Goal: Information Seeking & Learning: Learn about a topic

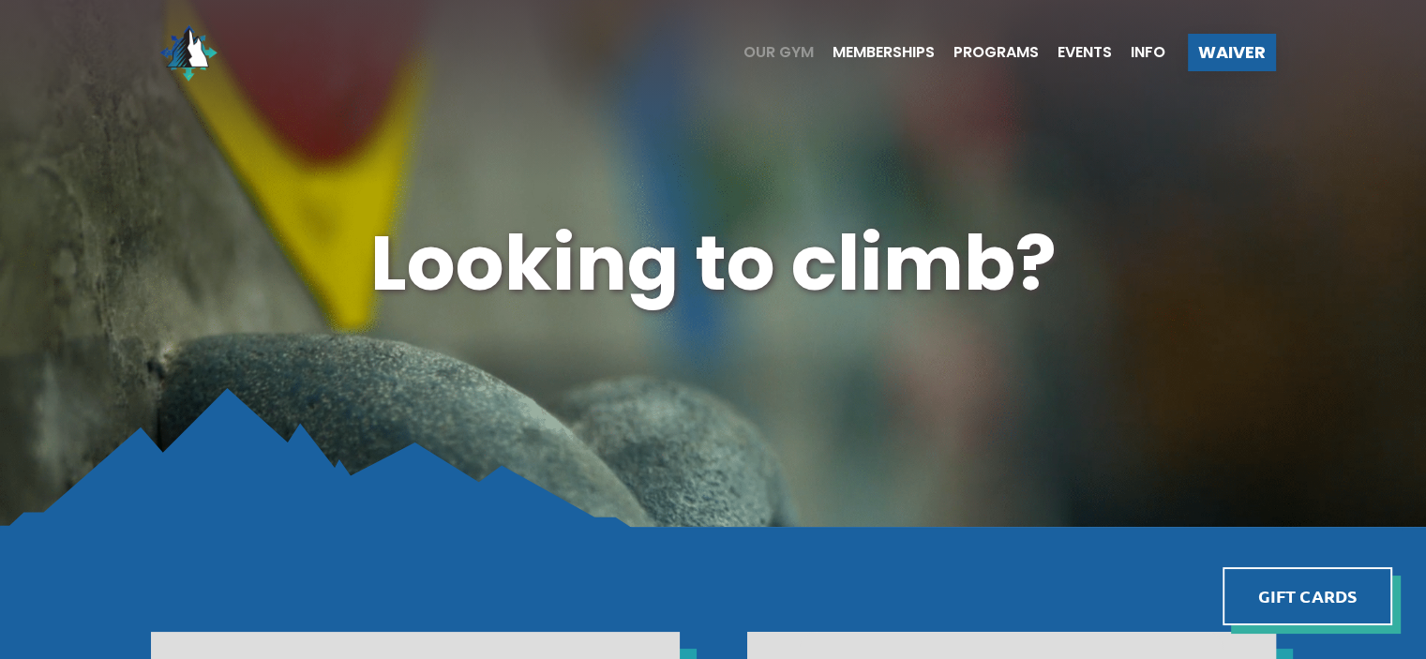
click at [760, 52] on span "Our Gym" at bounding box center [778, 52] width 70 height 15
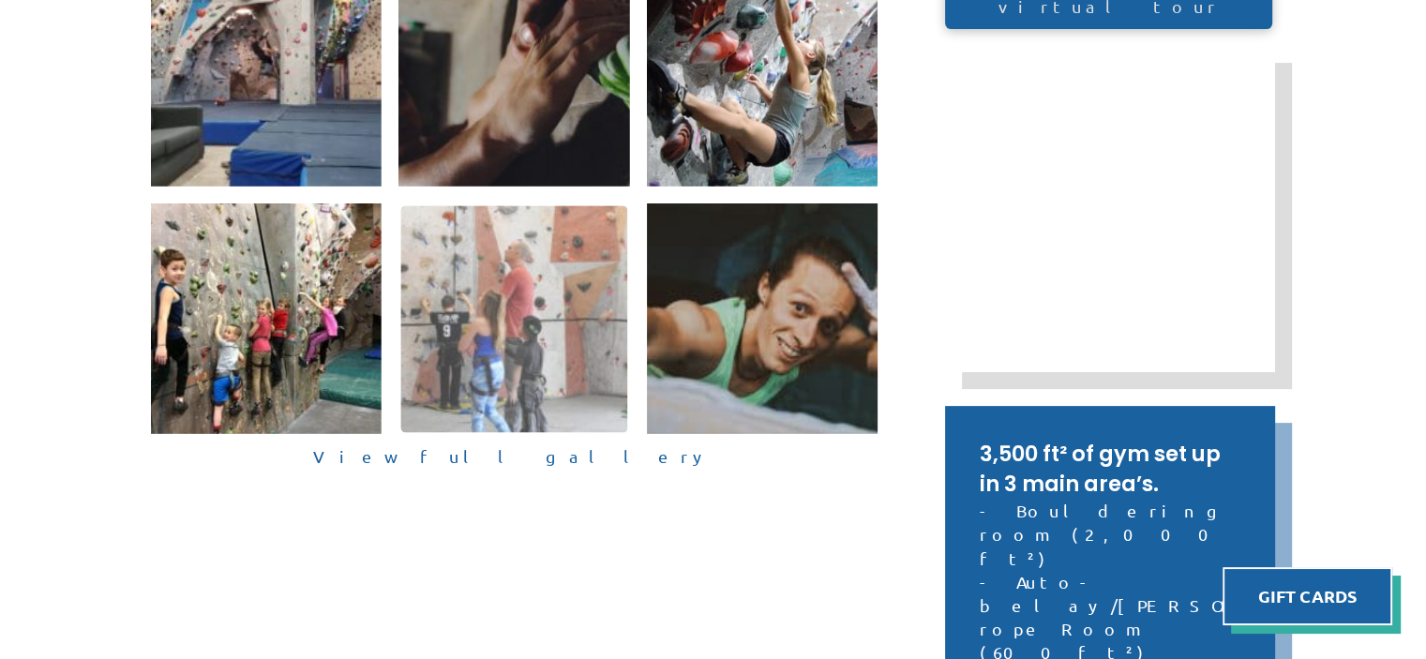
scroll to position [562, 0]
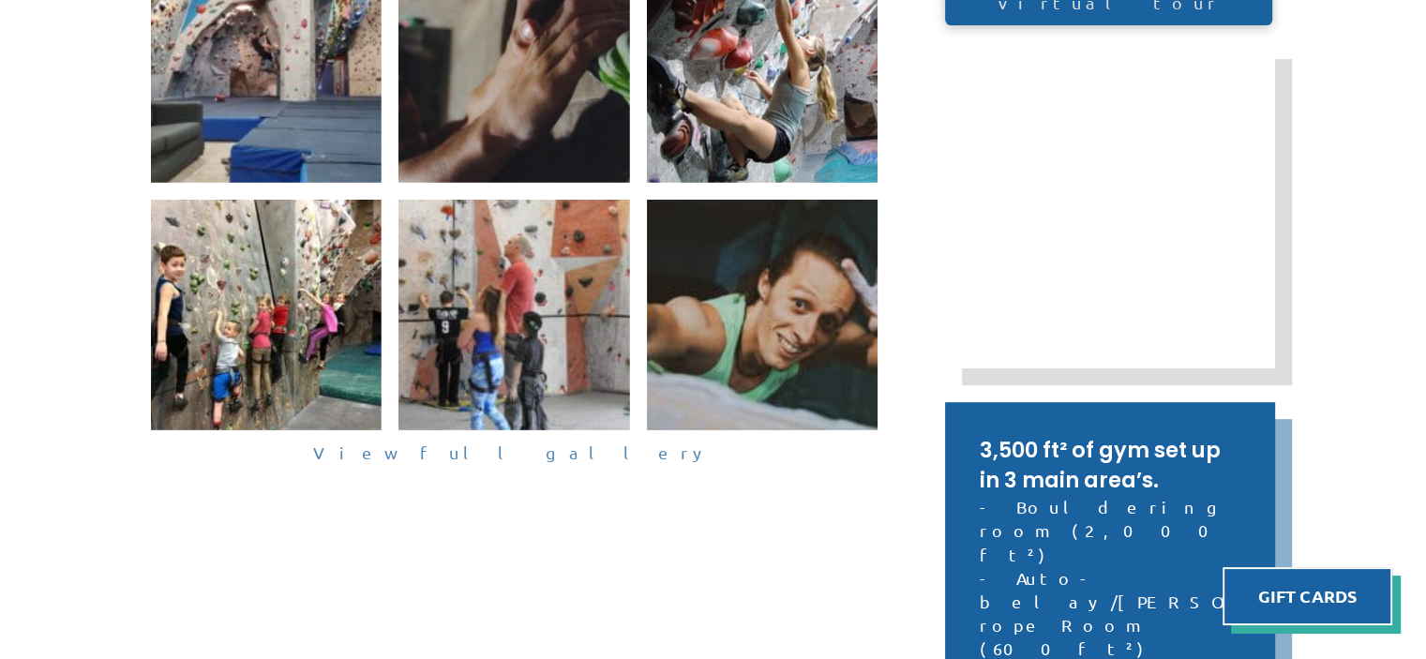
click at [498, 453] on link "View full gallery" at bounding box center [514, 453] width 727 height 29
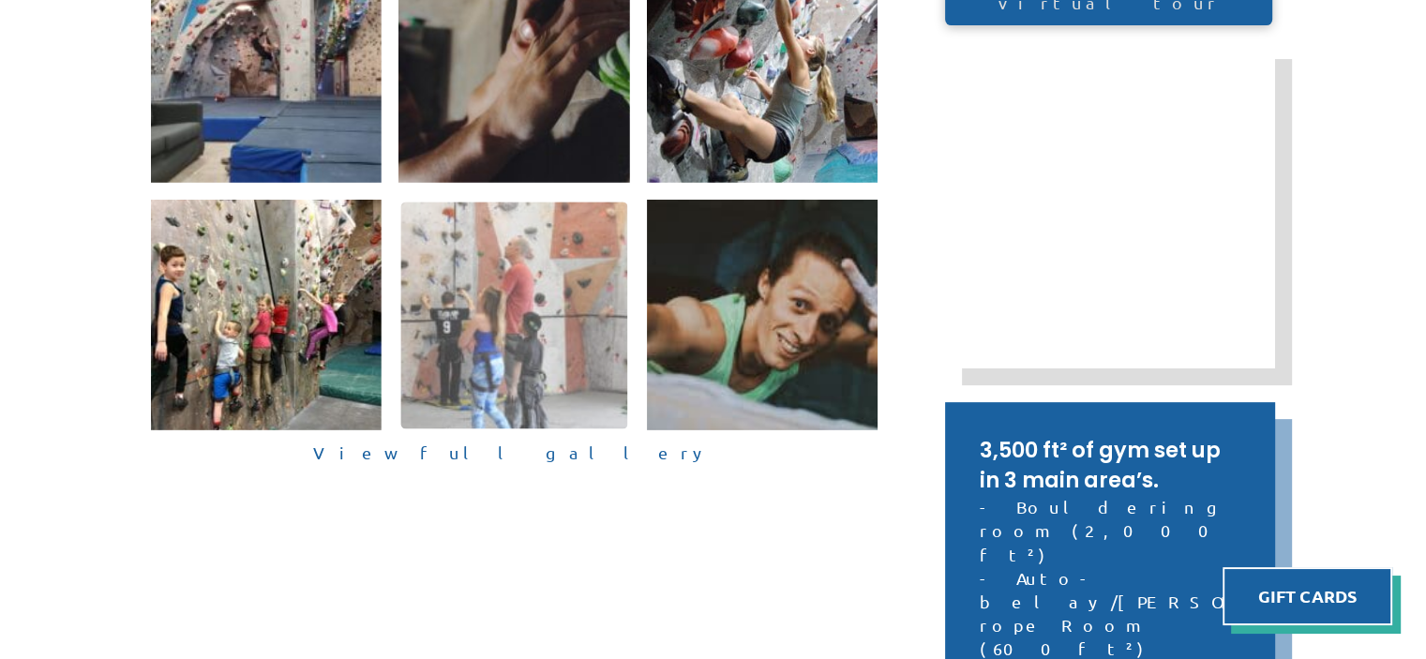
scroll to position [561, 0]
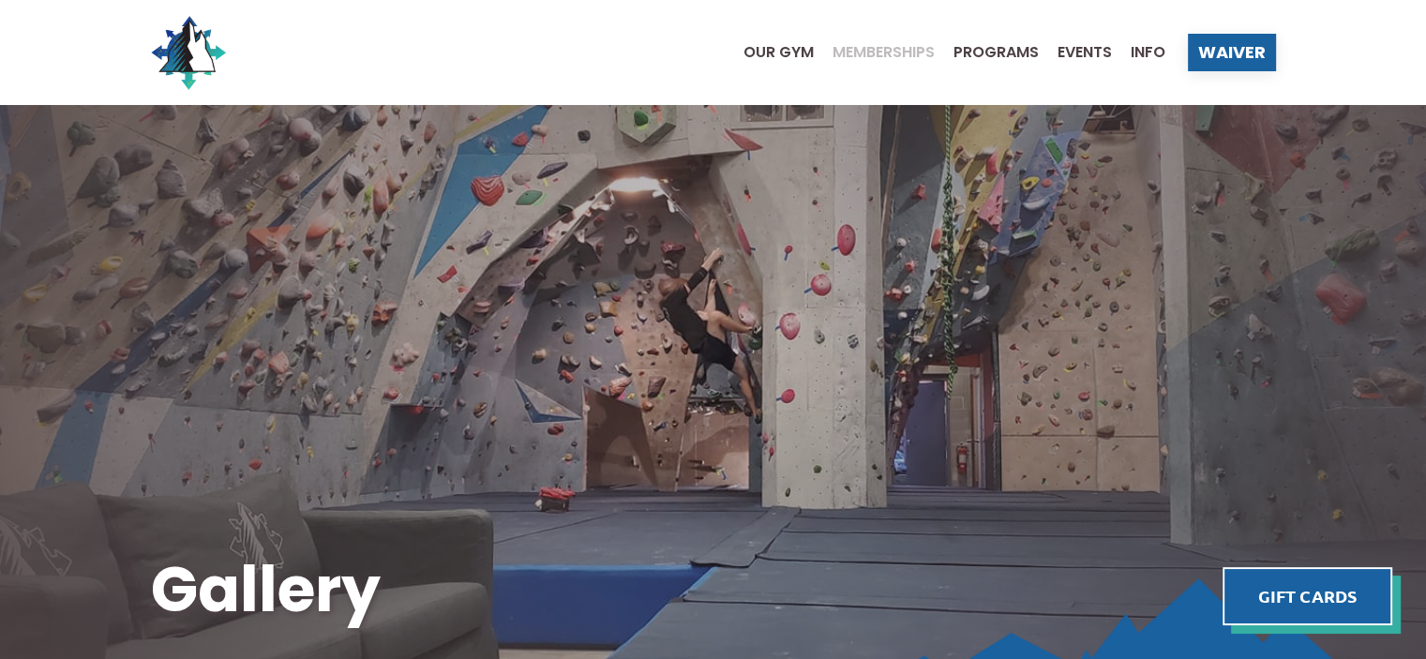
click at [866, 56] on span "Memberships" at bounding box center [883, 52] width 102 height 15
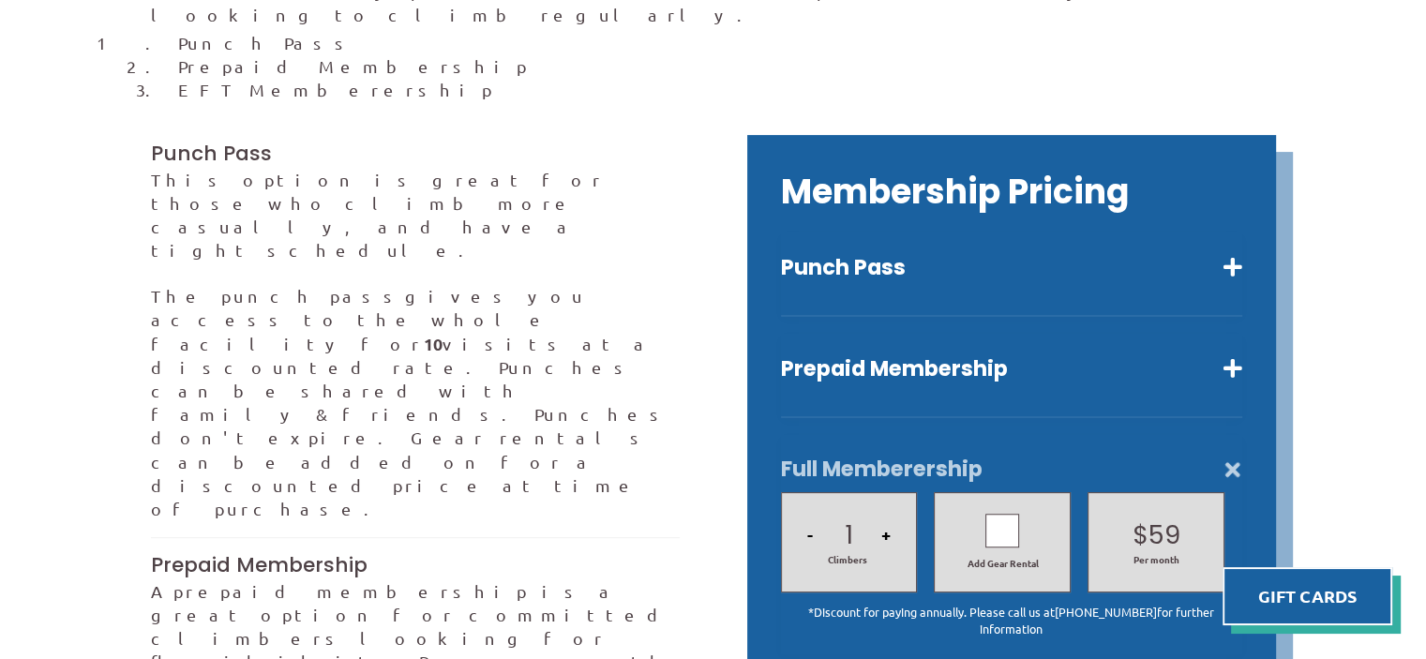
scroll to position [469, 0]
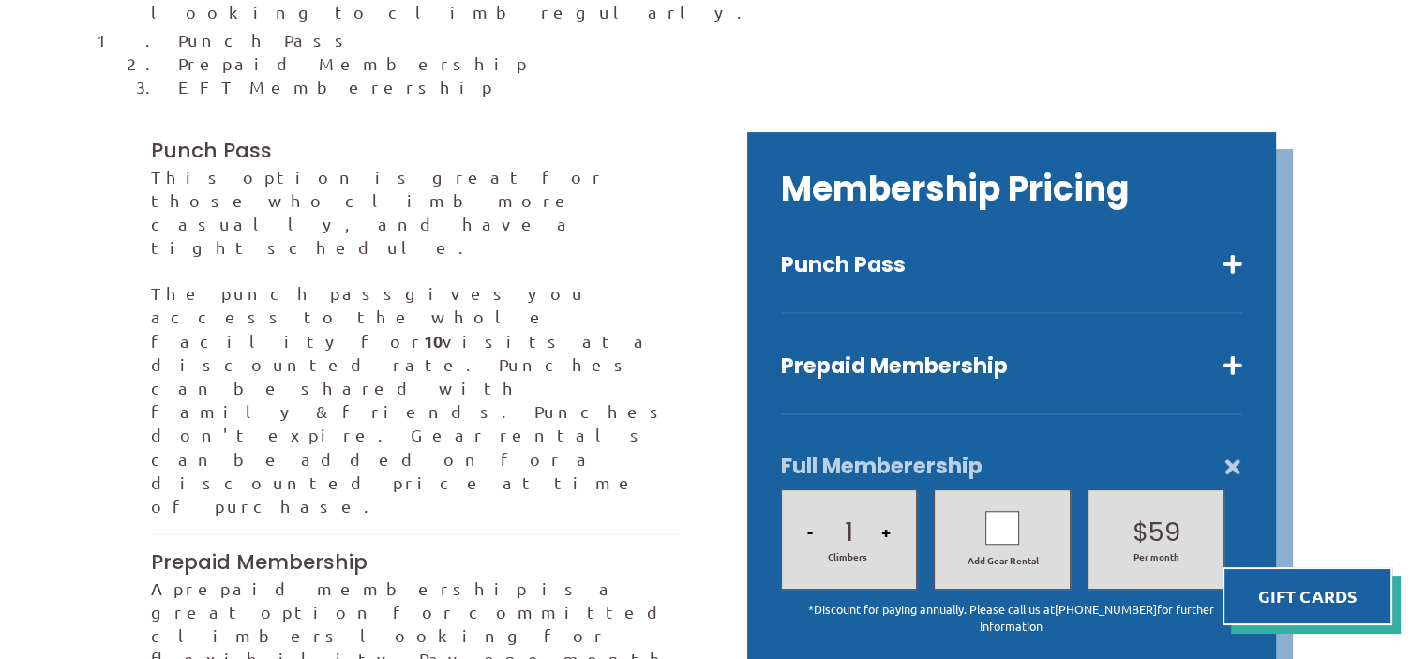
click at [849, 453] on button "Full Memberership" at bounding box center [1011, 466] width 461 height 27
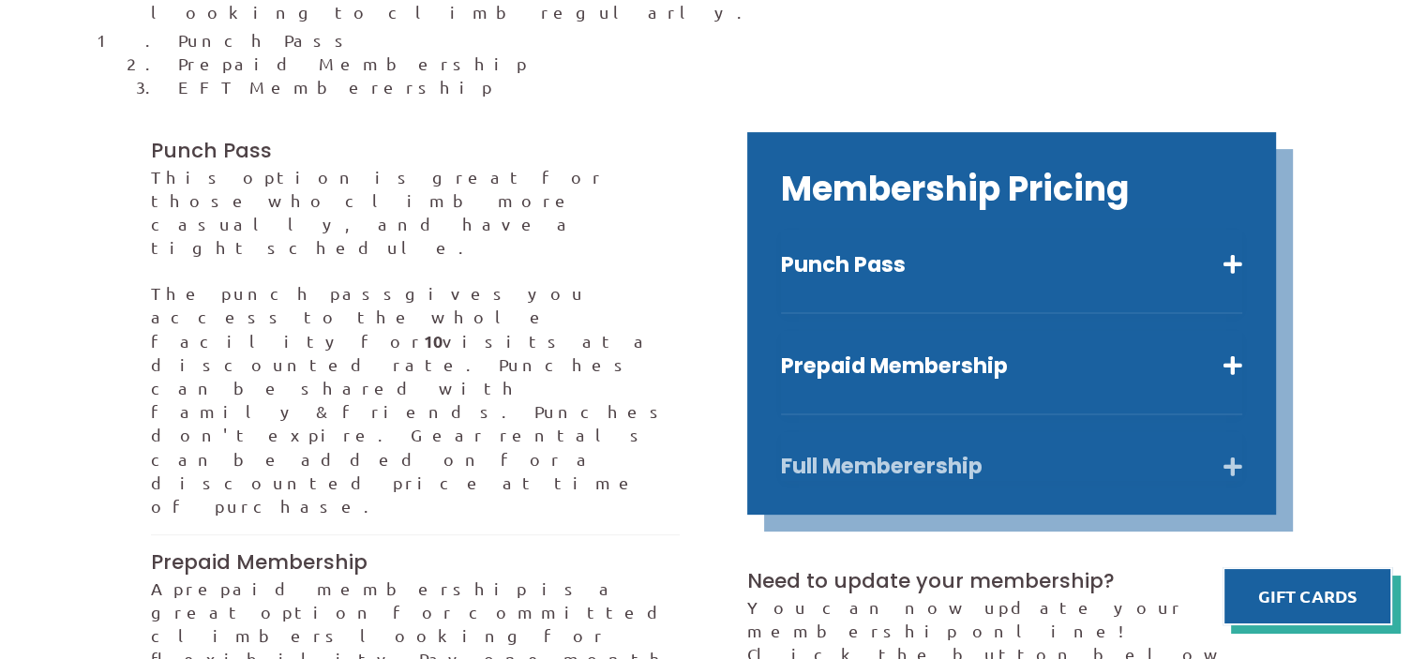
click at [849, 453] on button "Full Memberership" at bounding box center [1011, 466] width 461 height 27
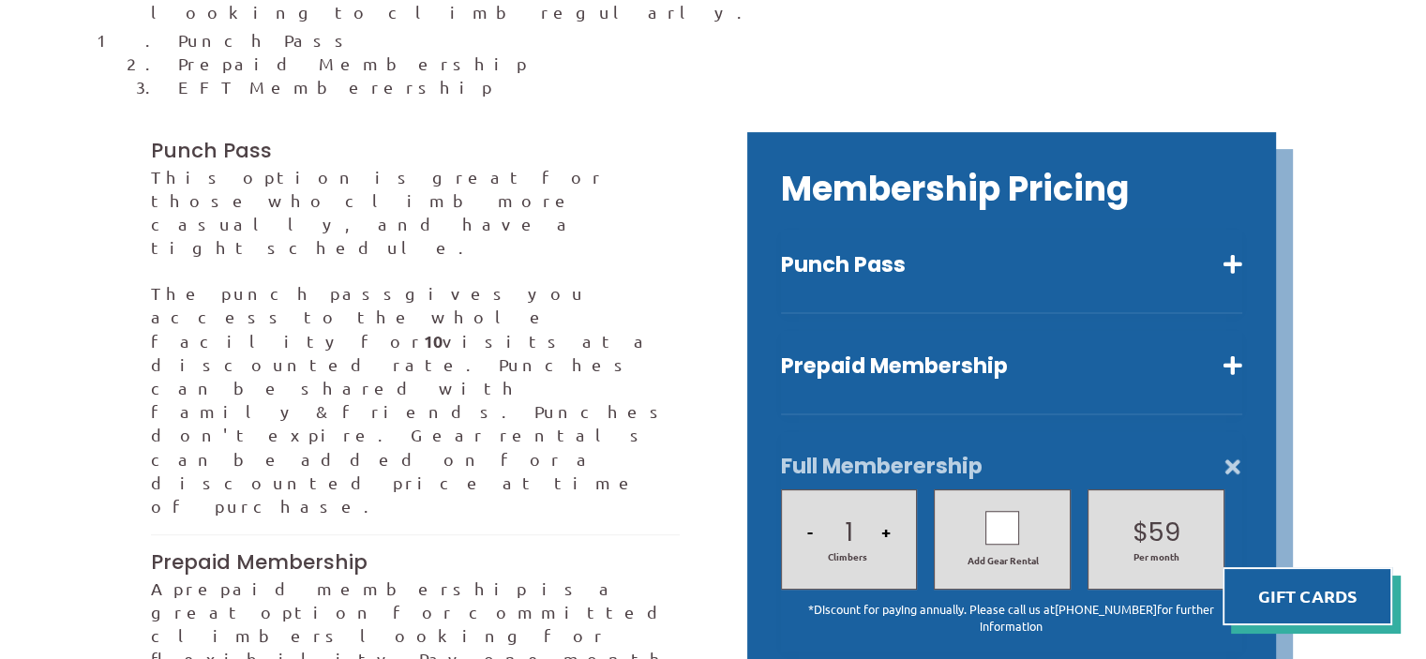
click at [884, 508] on button "+" at bounding box center [885, 532] width 21 height 64
click at [806, 513] on button "-" at bounding box center [809, 532] width 17 height 64
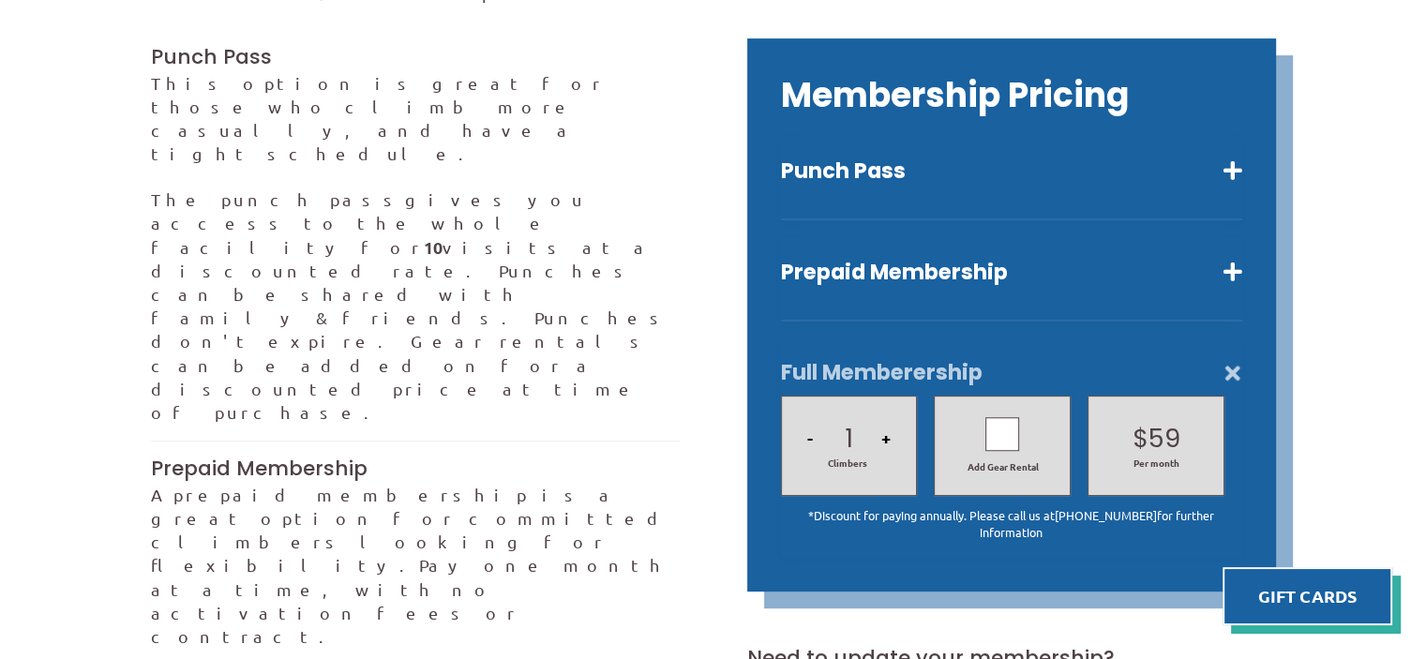
scroll to position [656, 0]
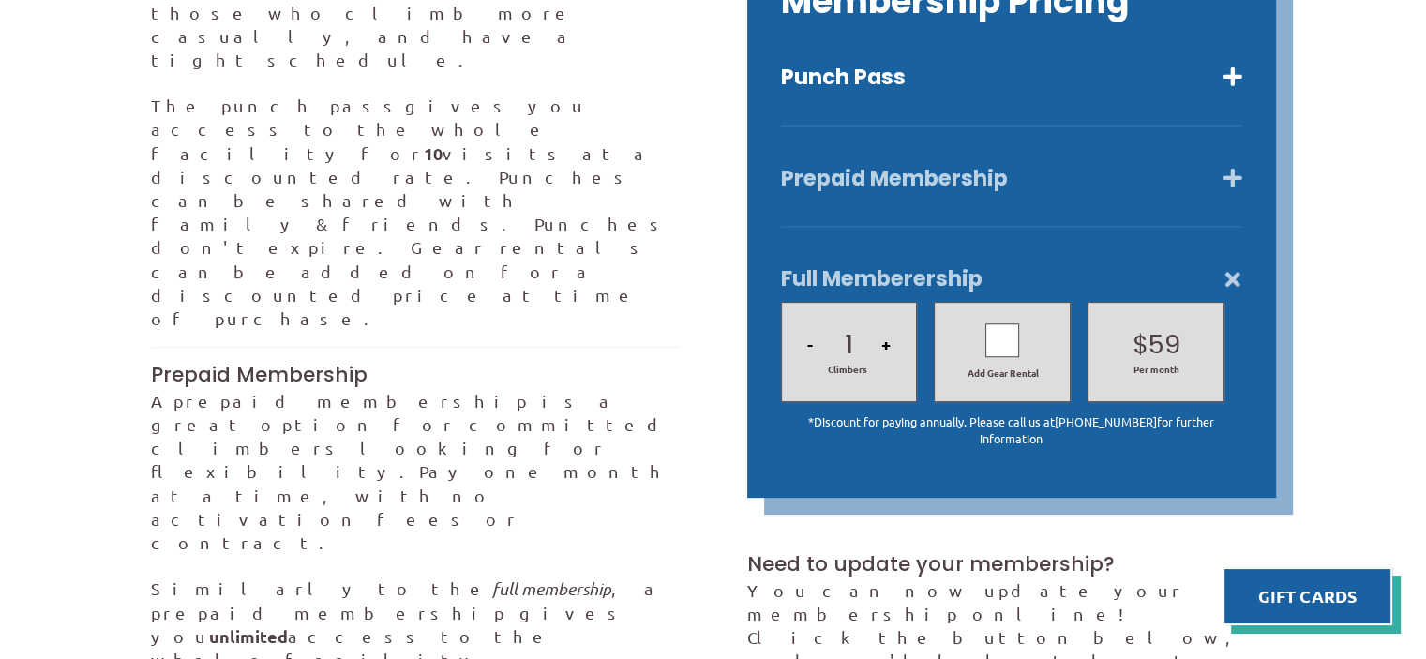
click at [957, 165] on button "Prepaid Membership" at bounding box center [1011, 178] width 461 height 27
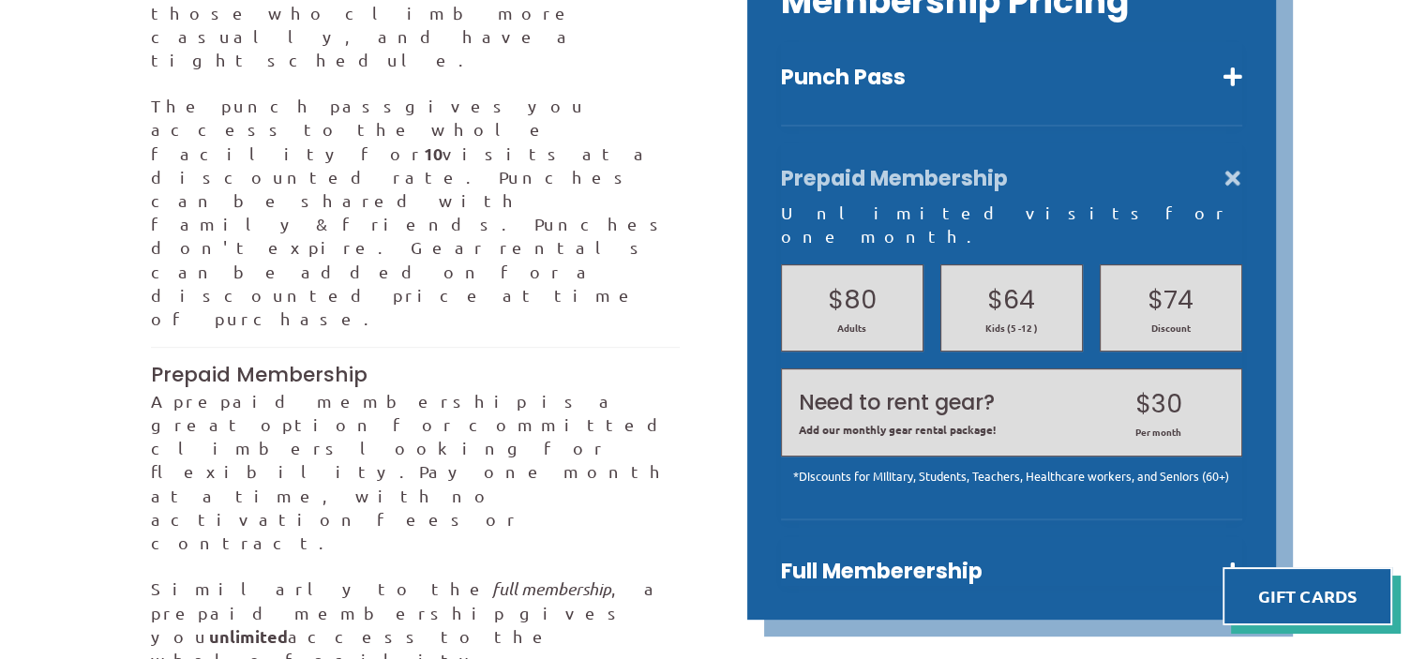
click at [982, 72] on div "Punch Pass Ten visits a reduced rate. $145 Adults $125 *Discount $110 Kids (5 -…" at bounding box center [1011, 84] width 461 height 84
drag, startPoint x: 1009, startPoint y: 63, endPoint x: 1256, endPoint y: 67, distance: 247.5
click at [1011, 64] on button "Punch Pass" at bounding box center [1011, 77] width 461 height 27
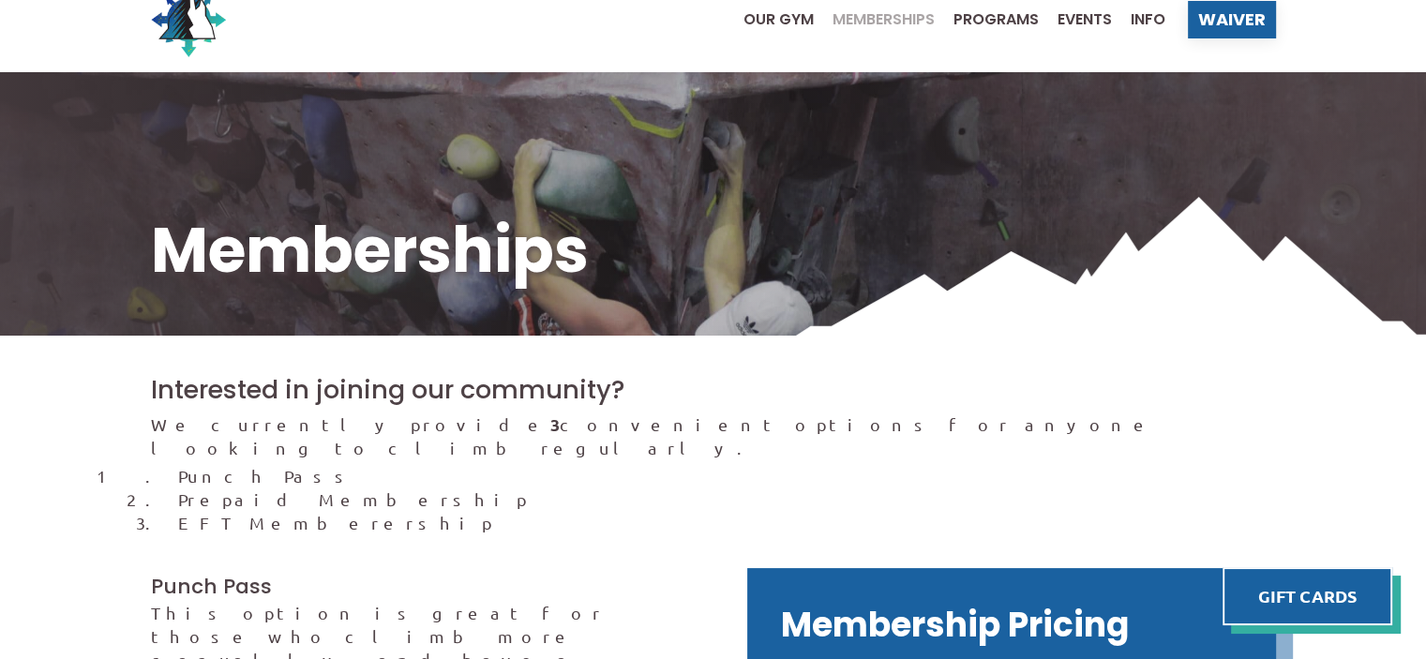
scroll to position [0, 0]
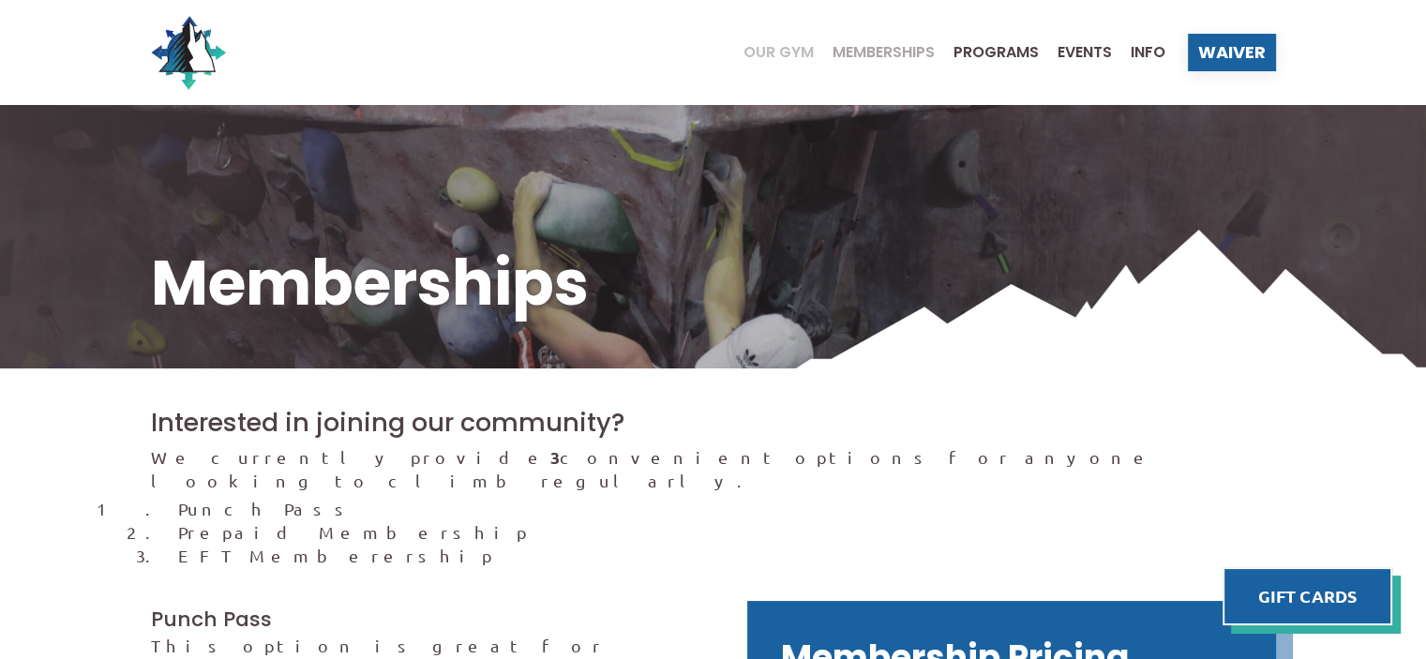
click at [757, 48] on span "Our Gym" at bounding box center [778, 52] width 70 height 15
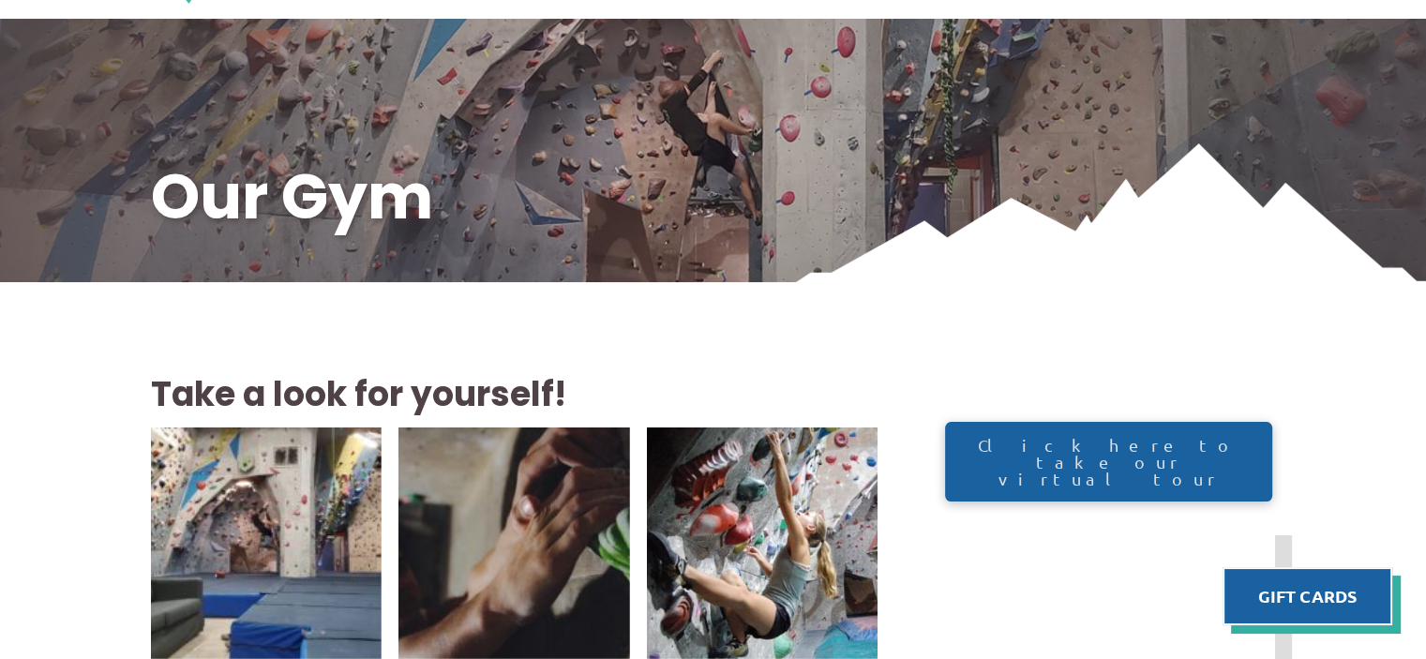
scroll to position [94, 0]
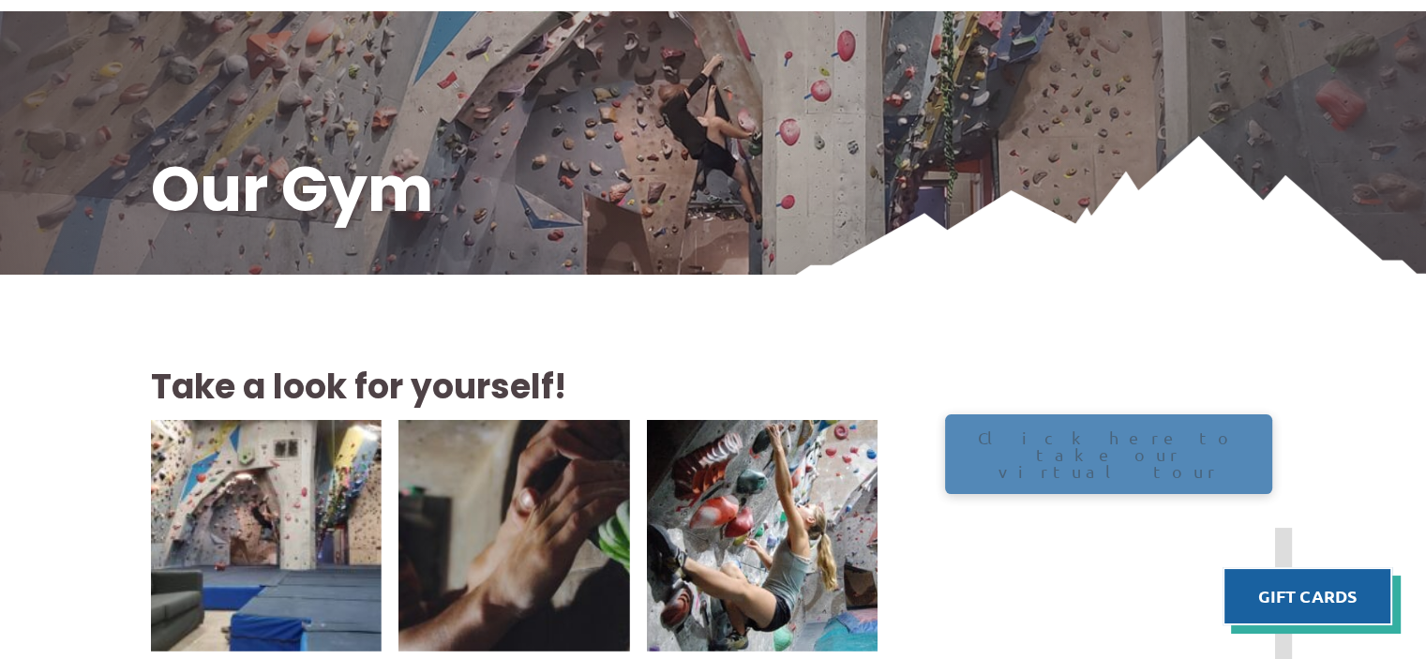
click at [1111, 442] on span "Click here to take our virtual tour" at bounding box center [1108, 454] width 289 height 51
